Goal: Information Seeking & Learning: Check status

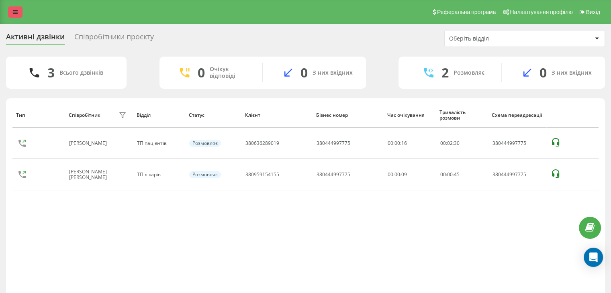
click at [16, 13] on icon at bounding box center [15, 12] width 5 height 6
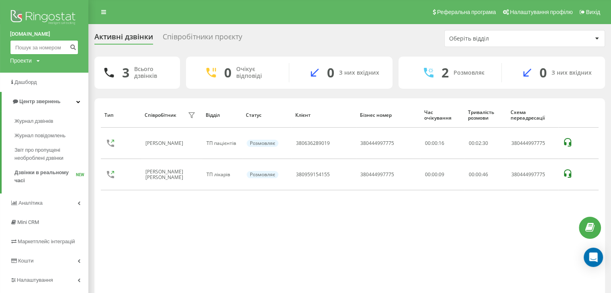
click at [19, 48] on input at bounding box center [44, 47] width 68 height 14
paste input "380963826305"
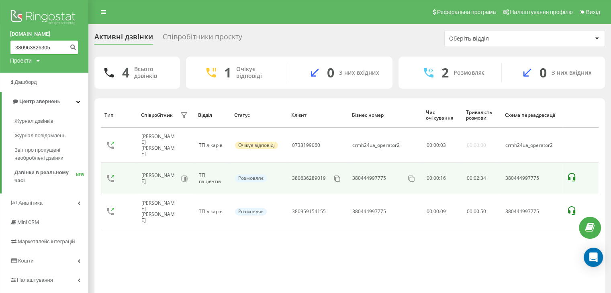
type input "380963826305"
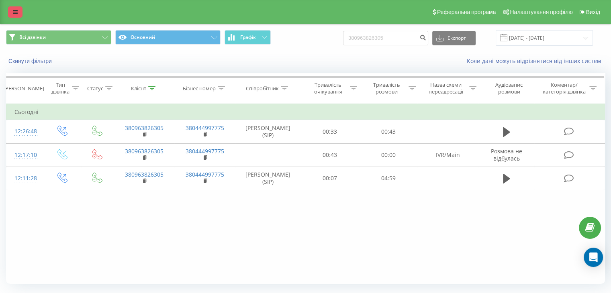
click at [16, 12] on icon at bounding box center [15, 12] width 5 height 6
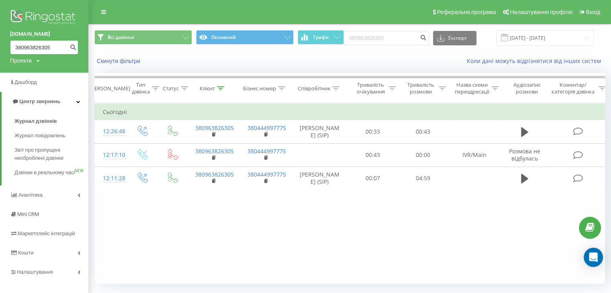
drag, startPoint x: 48, startPoint y: 48, endPoint x: 0, endPoint y: 38, distance: 49.2
click at [0, 38] on div "Crm.H24.ua 380963826305 Проекти Crm.H24.ua" at bounding box center [44, 36] width 88 height 73
type input "5"
paste input "380501047495"
type input "380501047495"
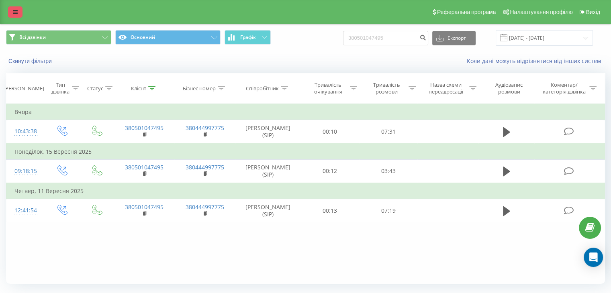
click at [13, 12] on icon at bounding box center [15, 12] width 5 height 6
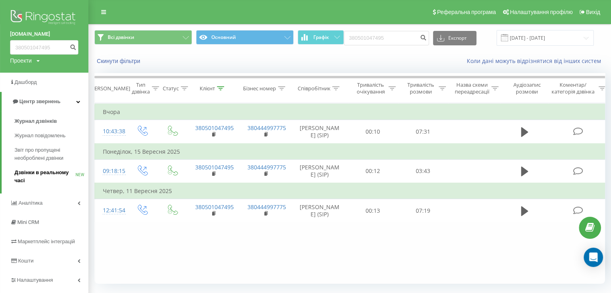
click at [35, 172] on span "Дзвінки в реальному часі" at bounding box center [44, 177] width 61 height 16
